Goal: Task Accomplishment & Management: Manage account settings

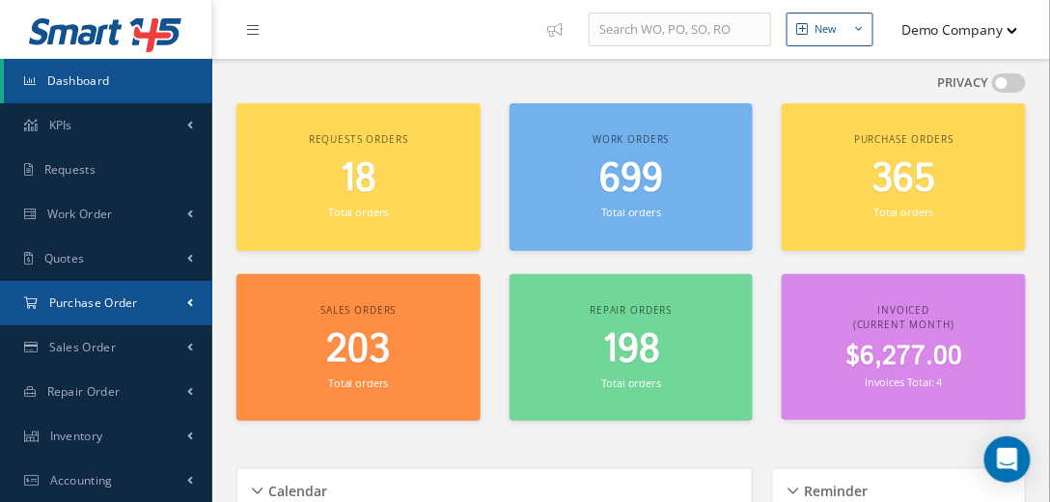
click at [140, 303] on link "Purchase Order" at bounding box center [106, 303] width 212 height 44
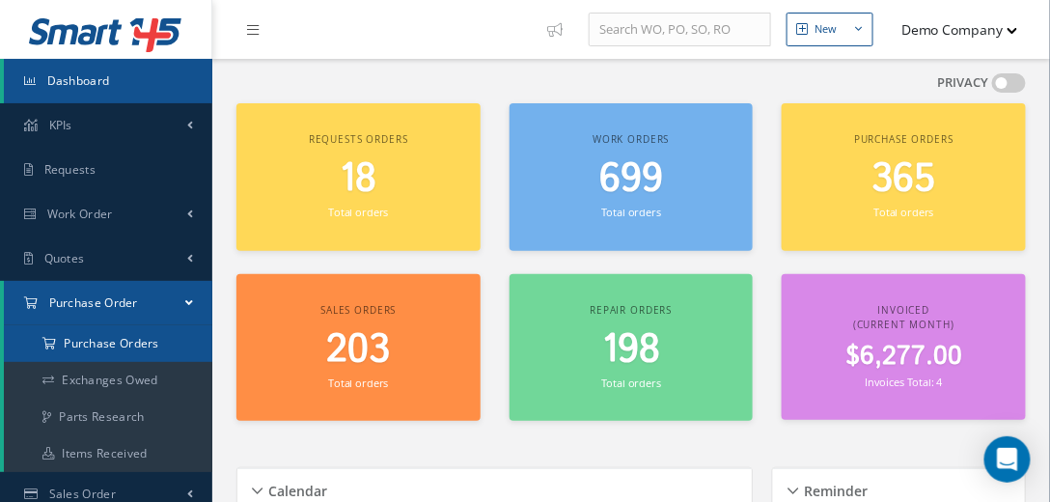
click at [134, 345] on a=1&status_id=2&status_id=3&status_id=5&collapsedFilters"] "Purchase Orders" at bounding box center [108, 343] width 209 height 37
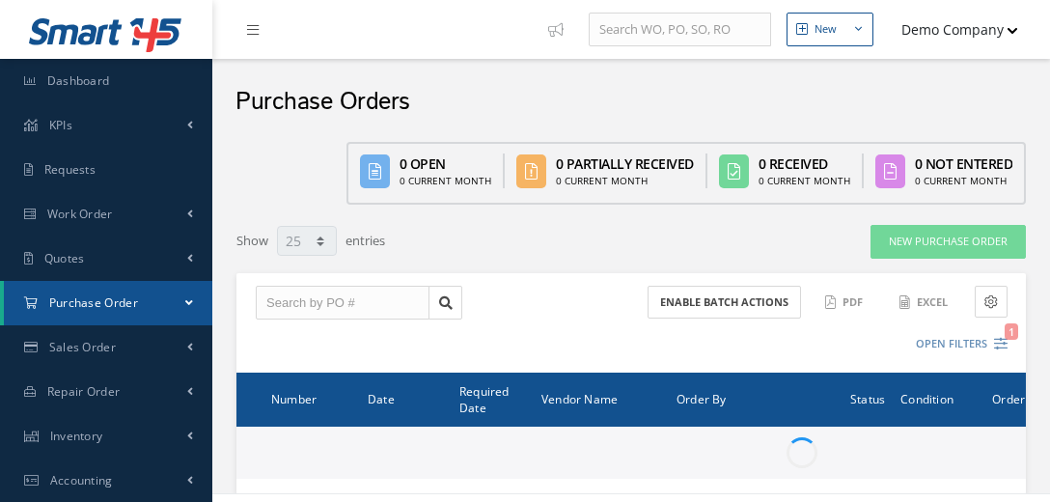
select select "25"
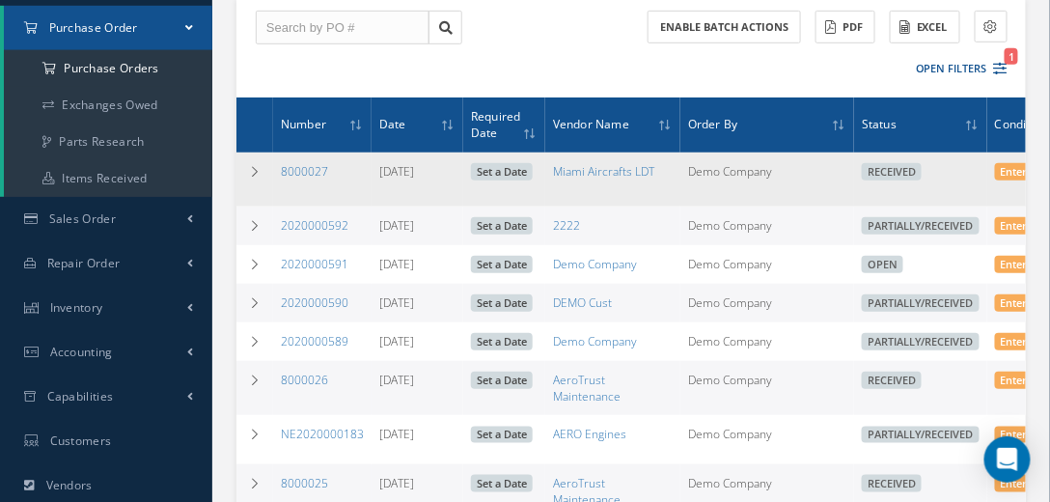
scroll to position [110, 0]
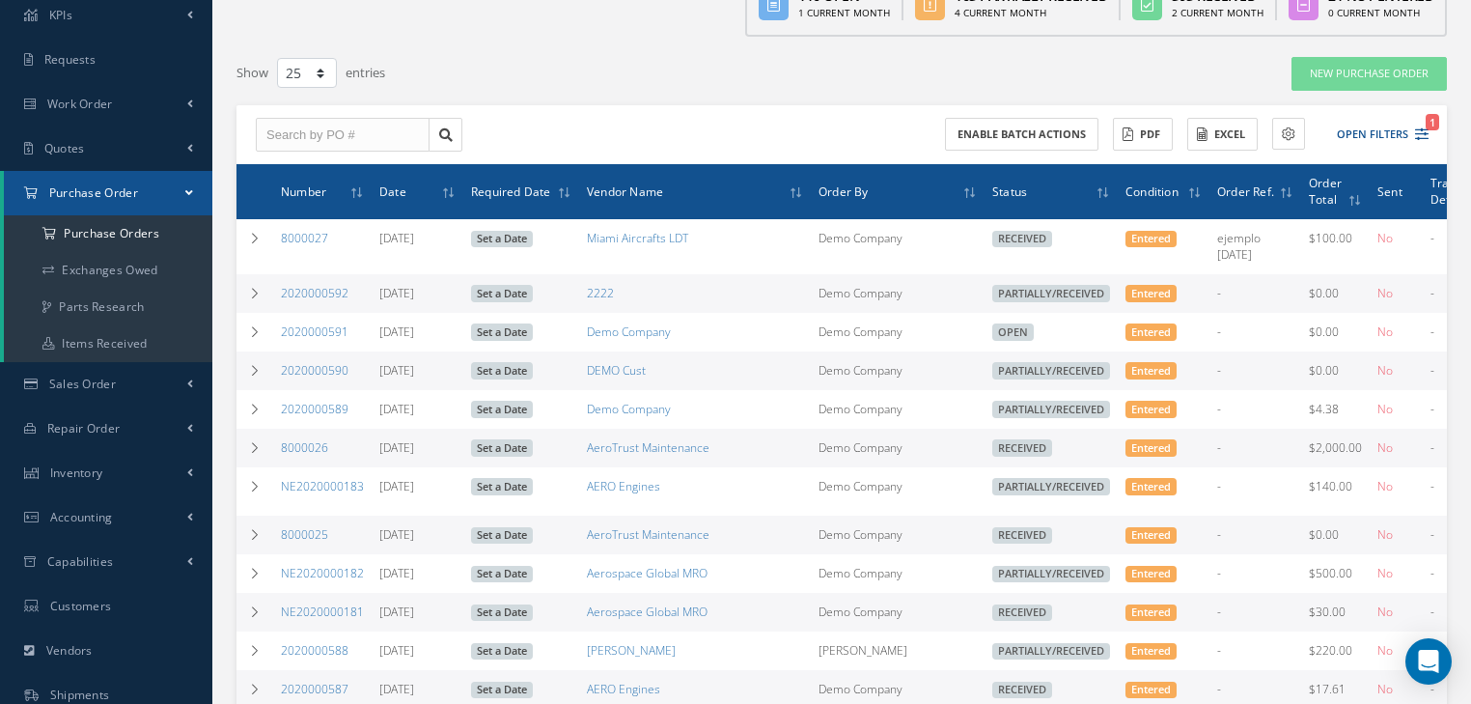
click at [806, 145] on div "Enable batch actions ACTIONS Receive Payments Select Customer Demo Company Airc…" at bounding box center [842, 135] width 1211 height 60
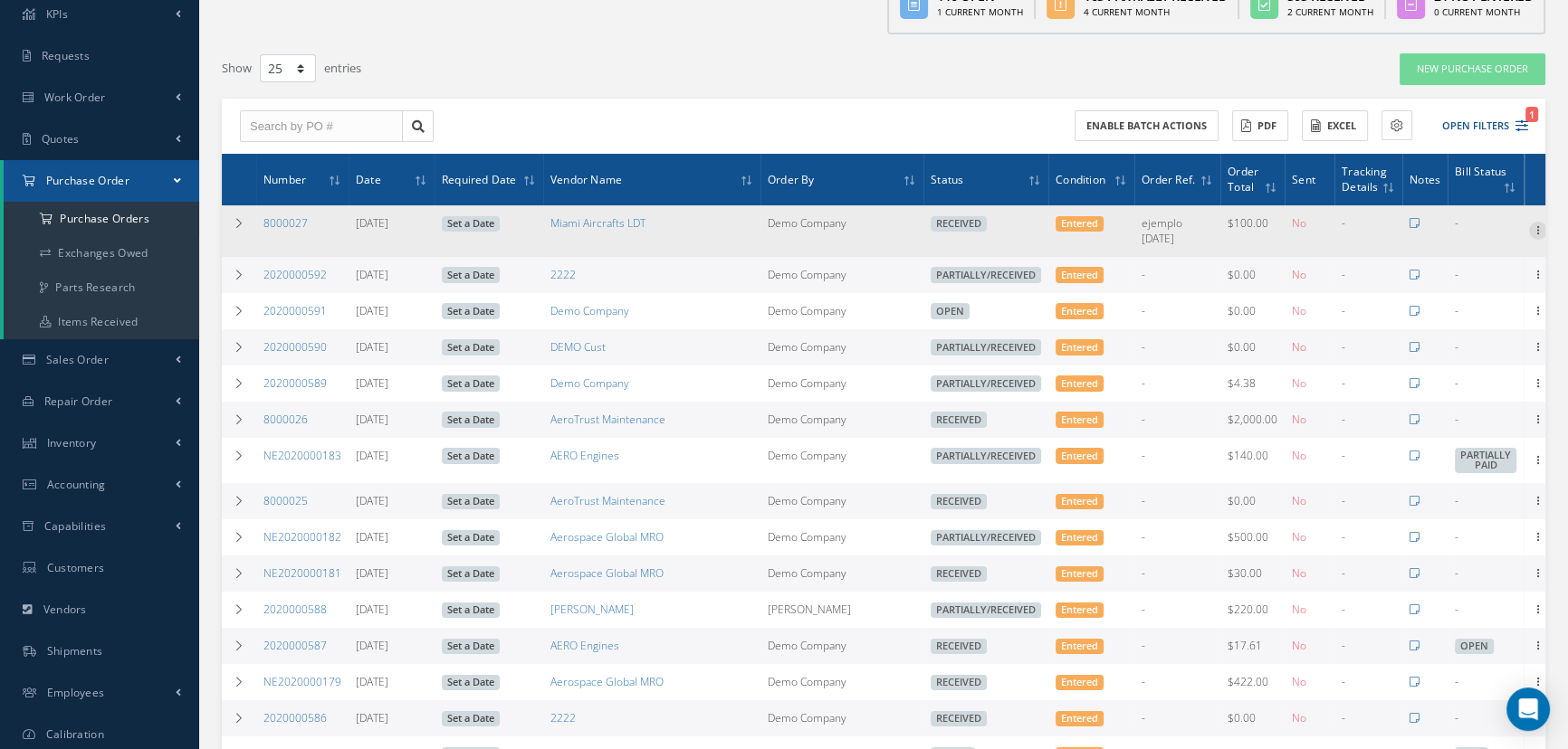
click at [984, 222] on icon at bounding box center [1538, 229] width 18 height 14
click at [984, 247] on link "Receiving Details" at bounding box center [1455, 242] width 143 height 23
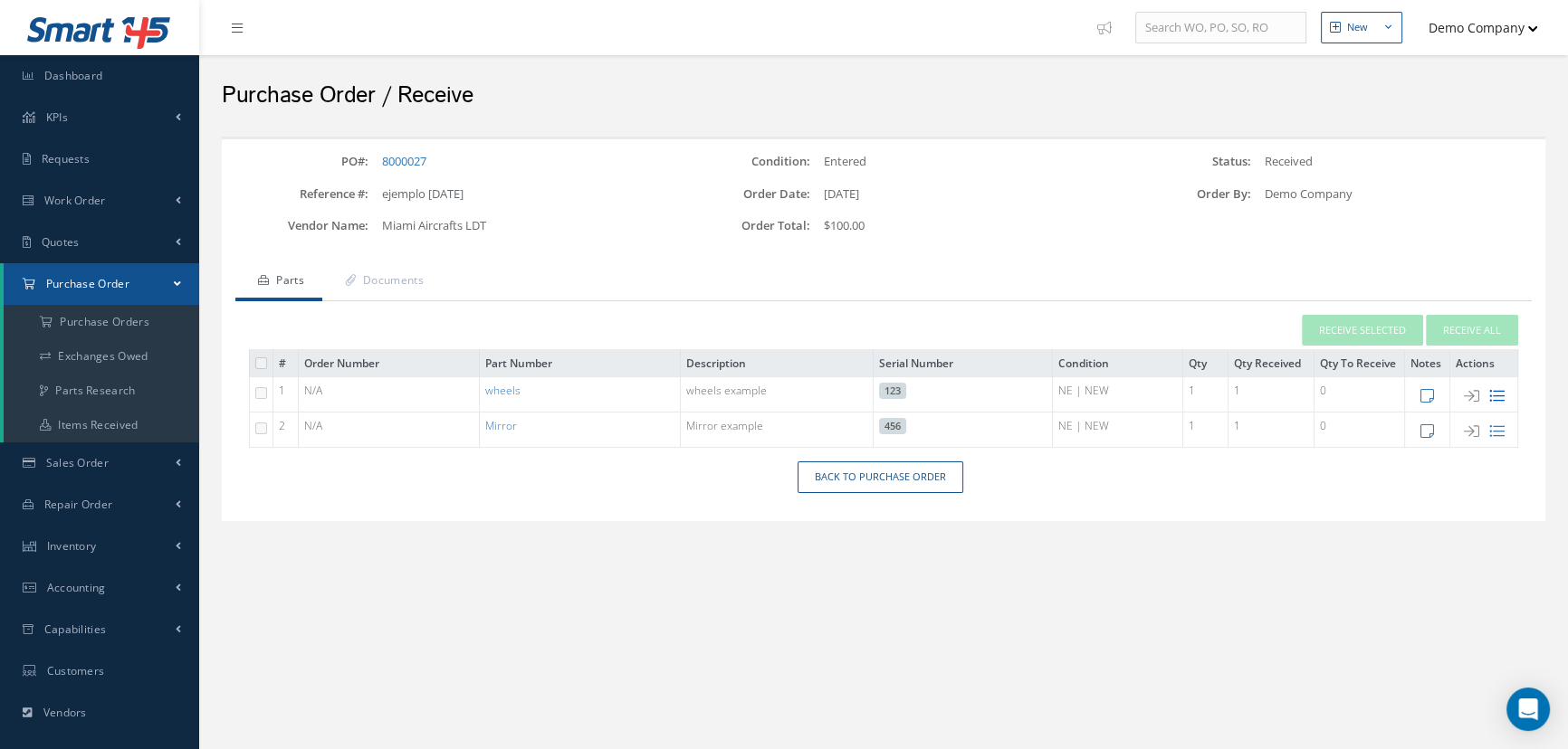
click at [1495, 395] on icon at bounding box center [1497, 396] width 15 height 15
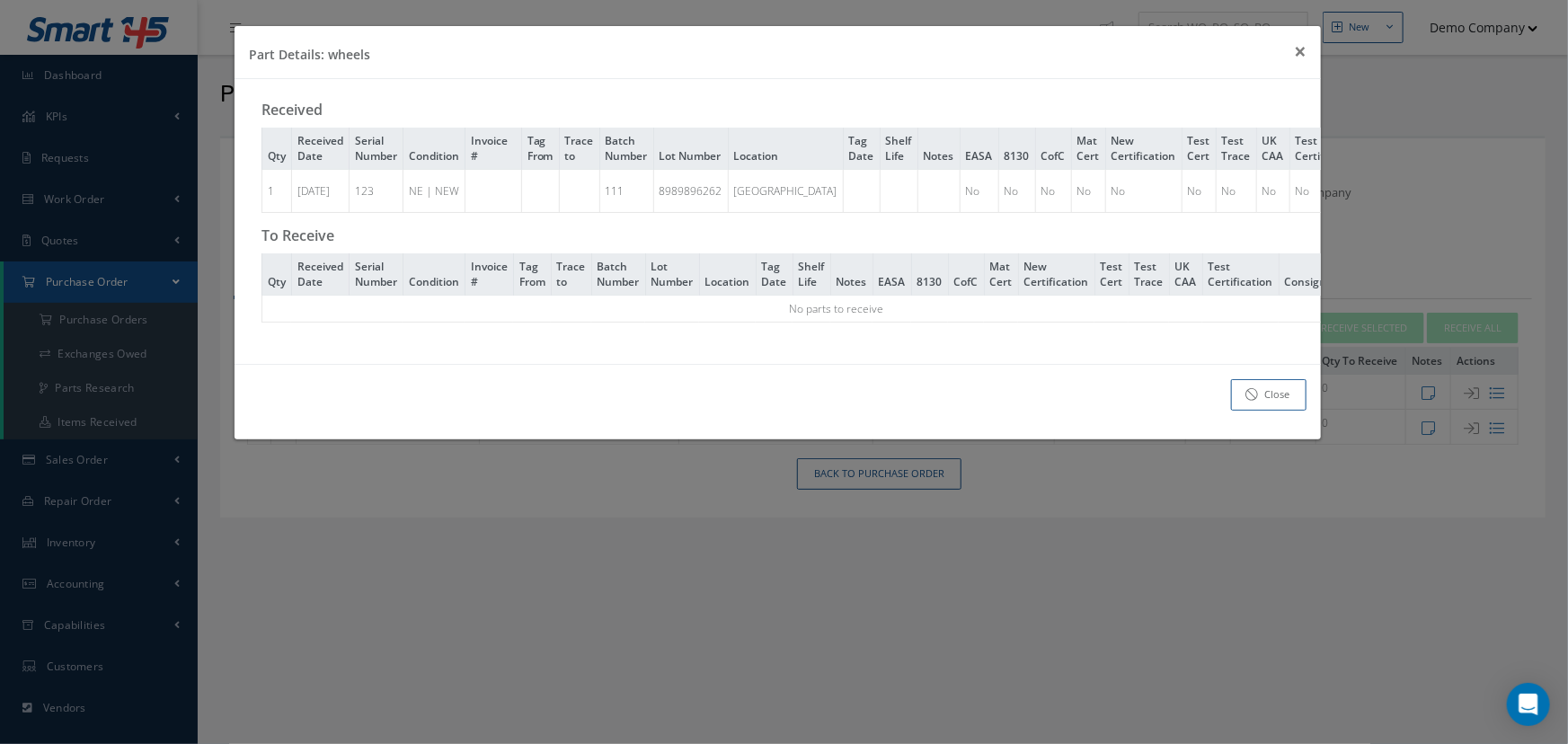
scroll to position [0, 114]
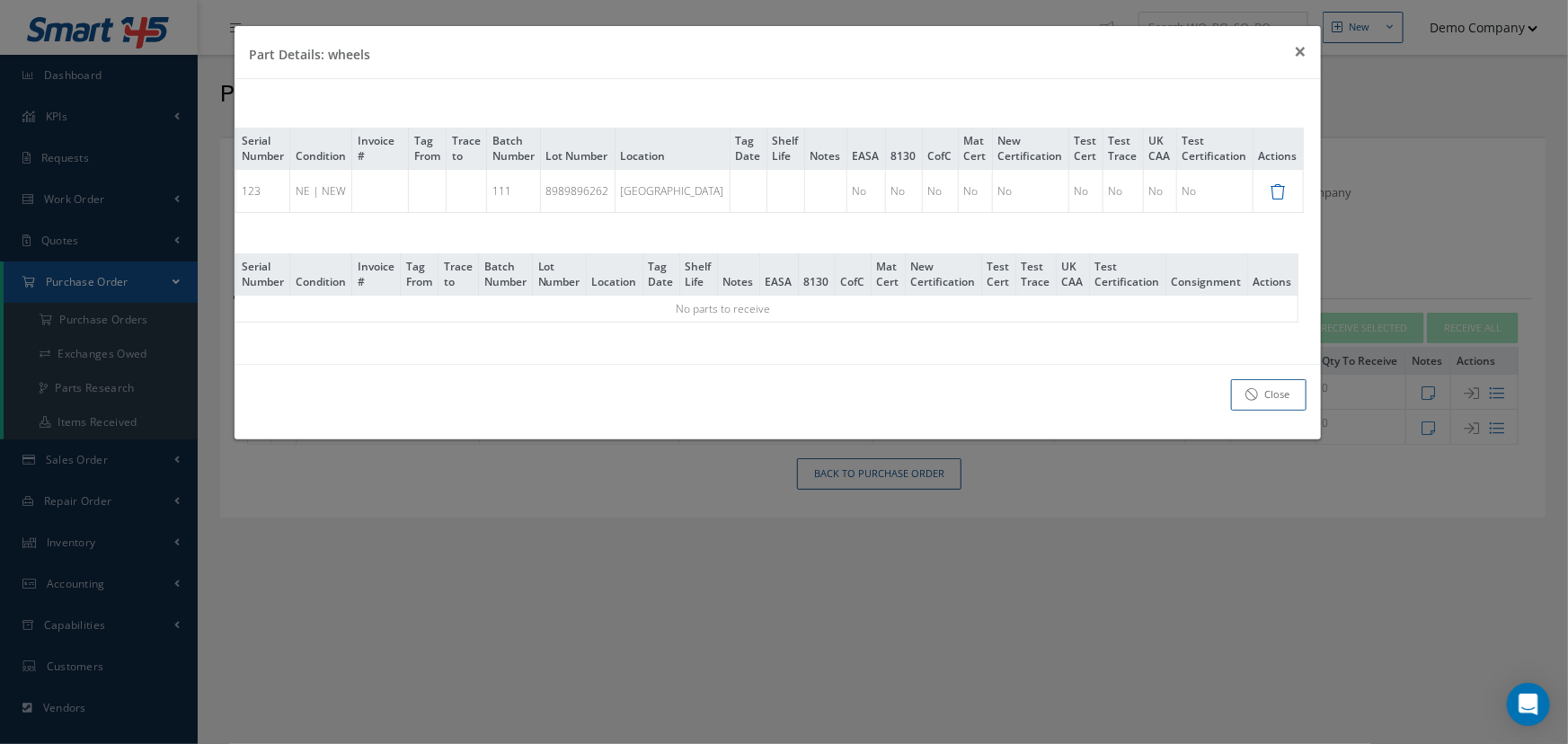
click at [1270, 196] on icon at bounding box center [1278, 192] width 15 height 15
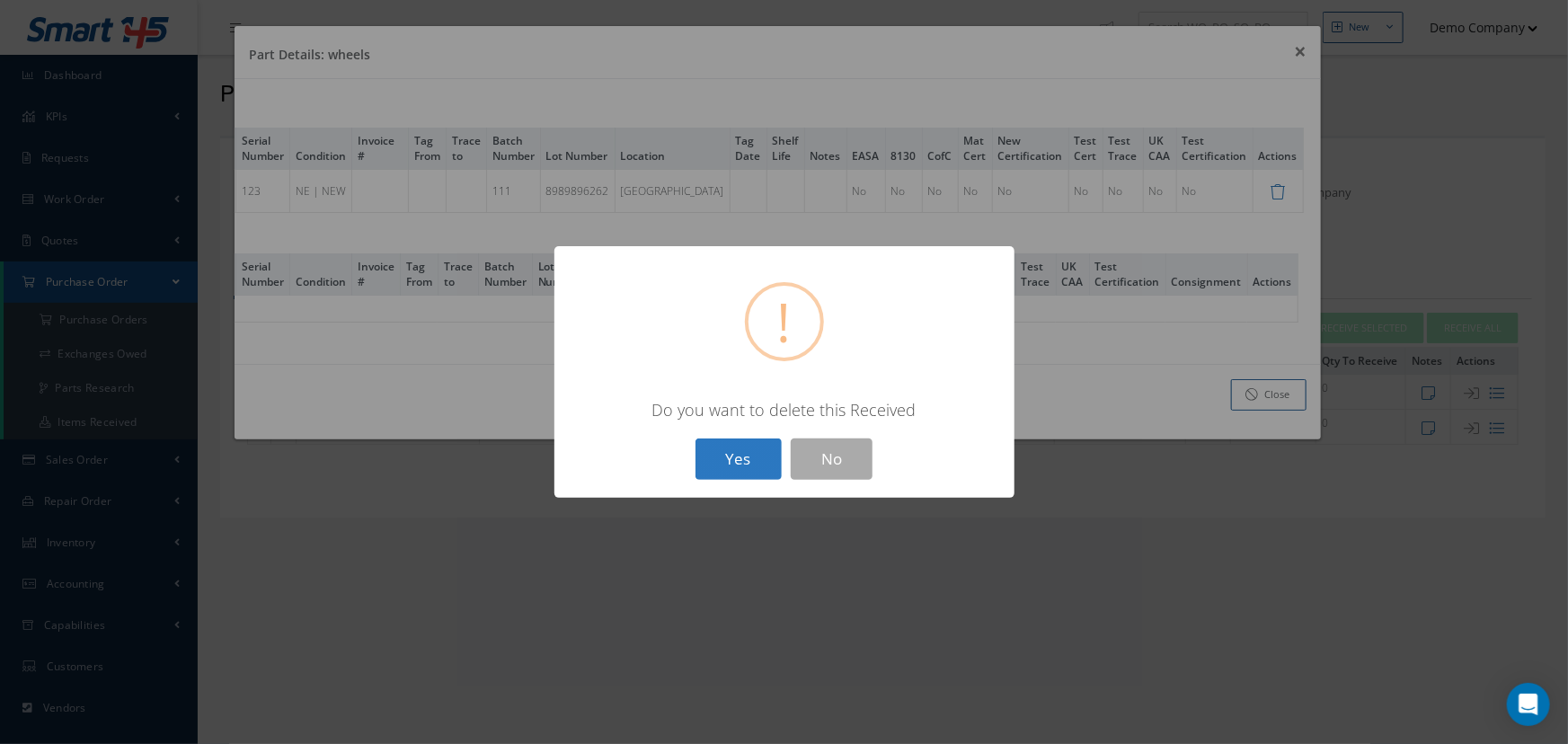
drag, startPoint x: 777, startPoint y: 410, endPoint x: 777, endPoint y: 463, distance: 53.0
click at [983, 404] on div "Do you want to delete this Received" at bounding box center [784, 410] width 424 height 21
click at [728, 467] on button "Yes" at bounding box center [738, 459] width 87 height 42
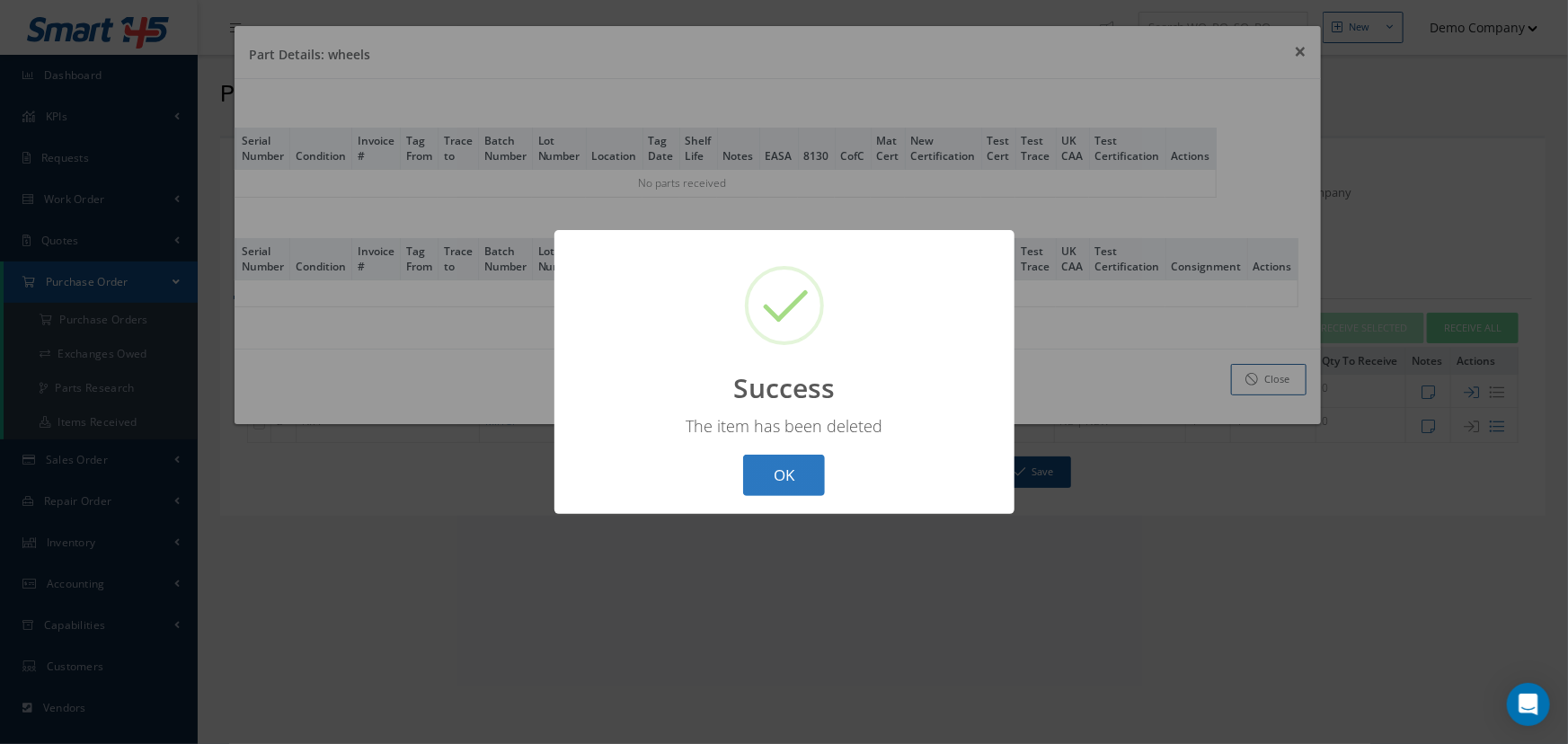
click at [783, 482] on button "OK" at bounding box center [784, 476] width 82 height 42
